Goal: Register for event/course

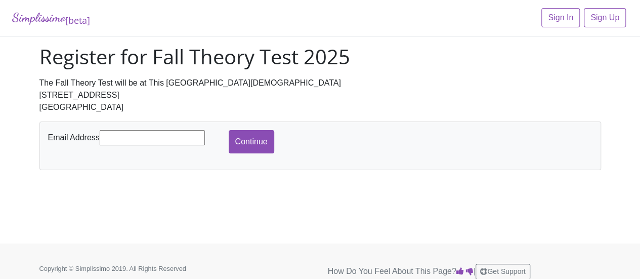
click at [171, 135] on input "text" at bounding box center [152, 137] width 105 height 15
type input "[EMAIL_ADDRESS][DOMAIN_NAME]"
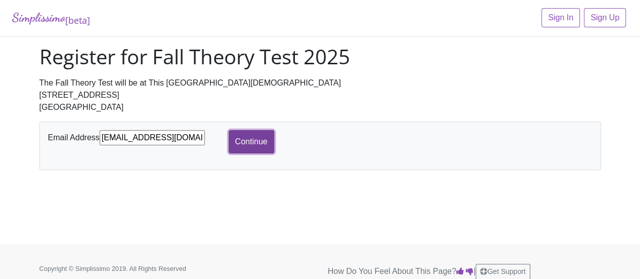
click at [260, 144] on input "Continue" at bounding box center [252, 141] width 46 height 23
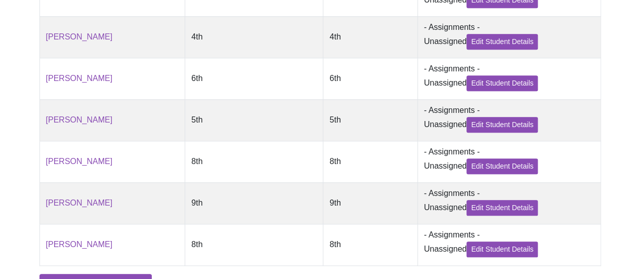
scroll to position [502, 0]
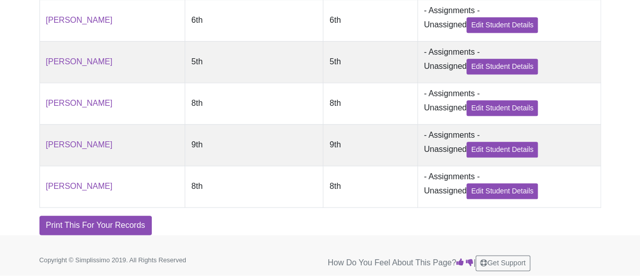
click at [212, 128] on td "9th" at bounding box center [254, 144] width 138 height 41
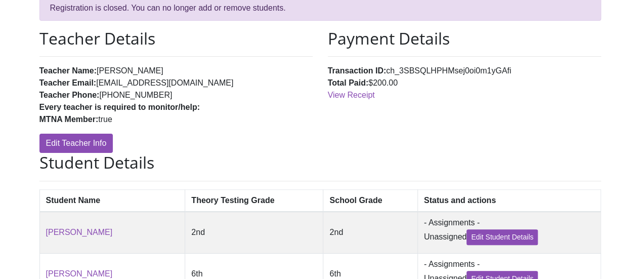
scroll to position [0, 0]
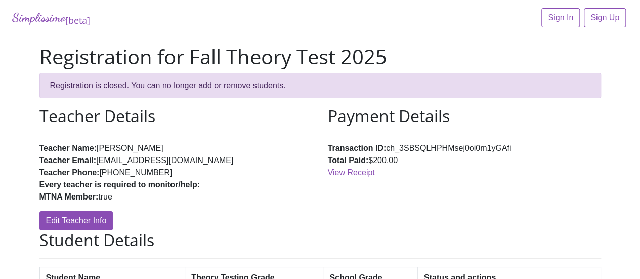
click at [244, 127] on div "Teacher Details Teacher Name: [PERSON_NAME] Teacher Email: [EMAIL_ADDRESS][DOMA…" at bounding box center [176, 168] width 288 height 124
